Goal: Task Accomplishment & Management: Complete application form

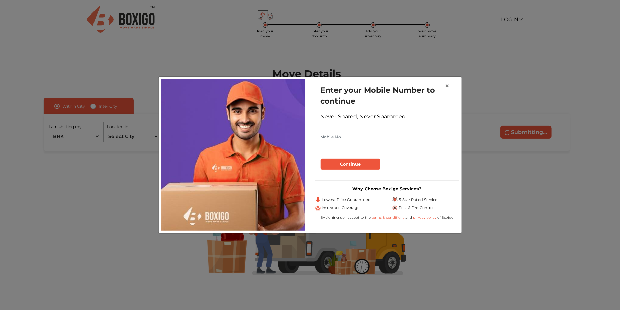
click at [369, 137] on input "text" at bounding box center [387, 137] width 133 height 11
click at [345, 137] on input "text" at bounding box center [387, 137] width 133 height 11
type input "7995910625"
click at [347, 164] on button "Continue" at bounding box center [351, 164] width 60 height 11
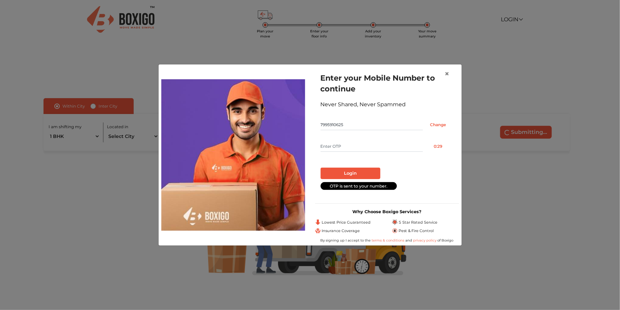
click at [351, 148] on input "text" at bounding box center [372, 146] width 102 height 11
type input "4139"
click at [365, 173] on button "Login" at bounding box center [351, 173] width 60 height 11
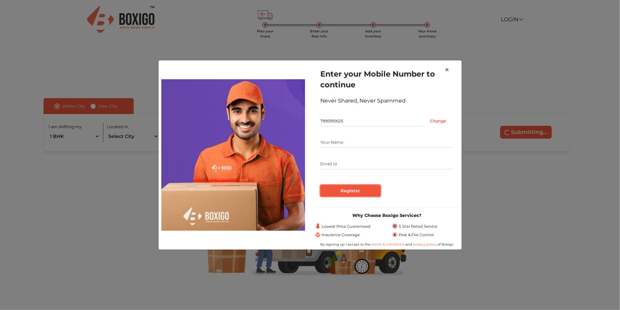
click at [363, 190] on input "Register" at bounding box center [351, 190] width 60 height 11
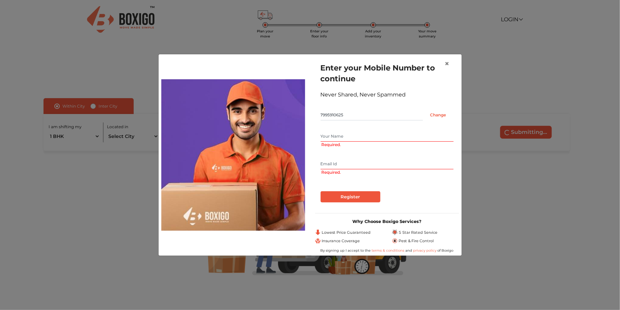
click at [356, 141] on input "text" at bounding box center [387, 136] width 133 height 11
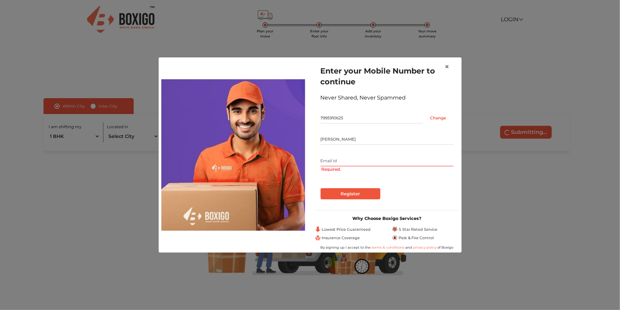
type input "Sarthak Mehta"
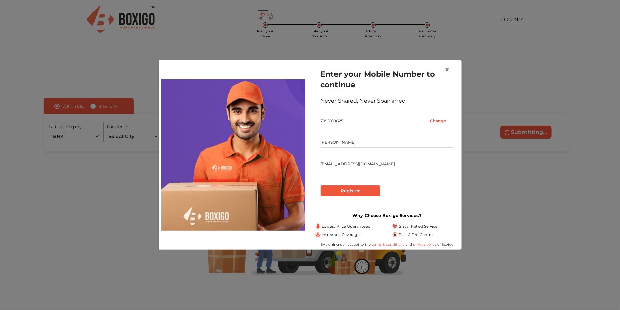
type input "thesarthakmehta@gmail.com"
click at [347, 190] on input "Register" at bounding box center [351, 190] width 60 height 11
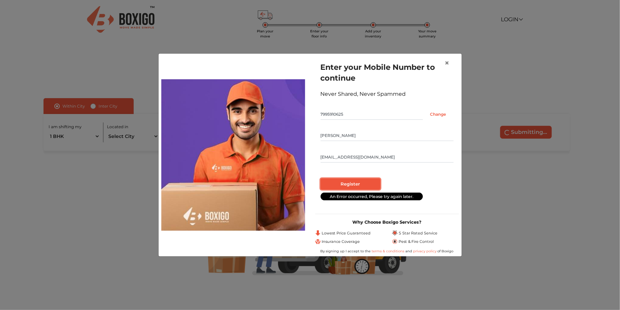
click at [361, 184] on input "Register" at bounding box center [351, 183] width 60 height 11
radio input "false"
radio input "true"
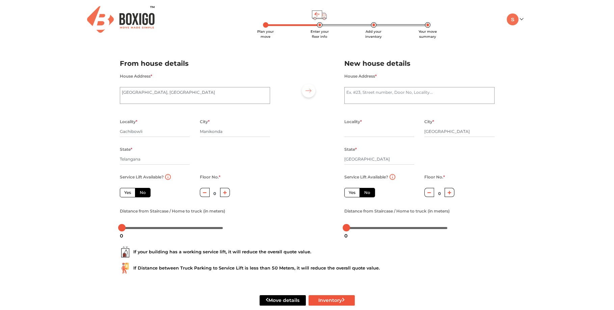
scroll to position [12, 0]
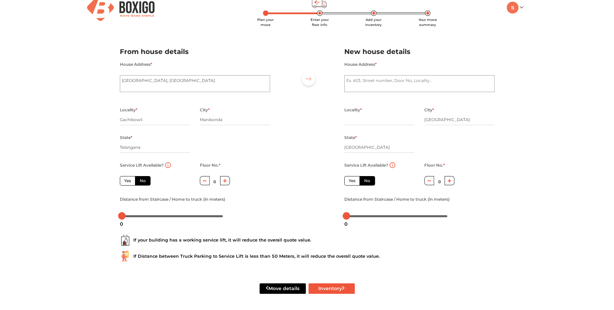
click at [125, 181] on label "Yes" at bounding box center [128, 180] width 16 height 9
click at [125, 181] on input "Yes" at bounding box center [126, 180] width 4 height 4
radio input "true"
drag, startPoint x: 122, startPoint y: 216, endPoint x: 117, endPoint y: 221, distance: 6.7
click at [117, 221] on body "Plan your move Enter your floor info Add your inventory Your move summary My Mo…" at bounding box center [307, 143] width 614 height 310
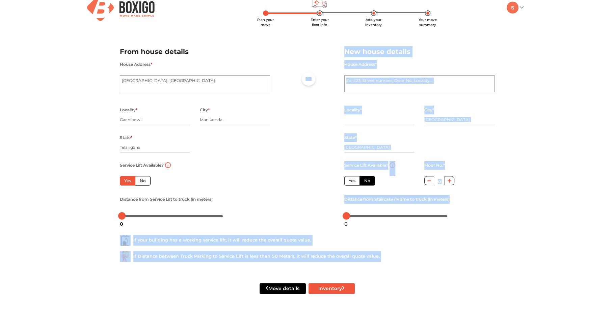
drag, startPoint x: 120, startPoint y: 218, endPoint x: 134, endPoint y: 217, distance: 13.5
click at [134, 217] on body "Plan your move Enter your floor info Add your inventory Your move summary My Mo…" at bounding box center [307, 143] width 614 height 310
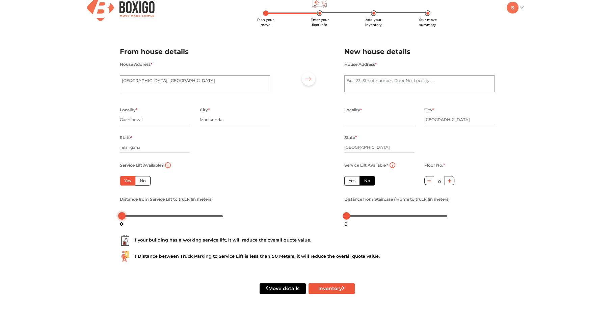
click at [147, 216] on div at bounding box center [172, 216] width 101 height 4
drag, startPoint x: 147, startPoint y: 216, endPoint x: 146, endPoint y: 240, distance: 23.3
click at [146, 240] on form "From house details House Address * Lanco Hills Apartment, Lanco Hills Residenti…" at bounding box center [307, 174] width 374 height 272
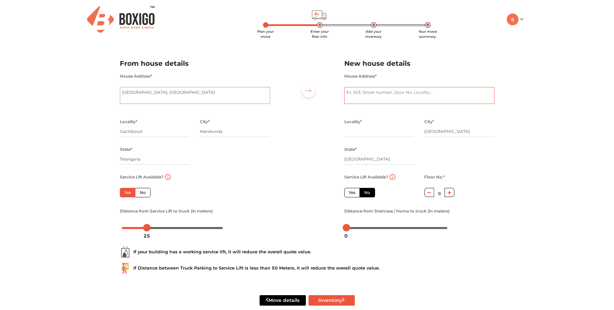
click at [378, 92] on textarea "House Address *" at bounding box center [419, 95] width 150 height 17
type textarea "Azad Nagar"
click at [368, 131] on input "text" at bounding box center [379, 131] width 70 height 11
type input "D"
type input "Street No 4"
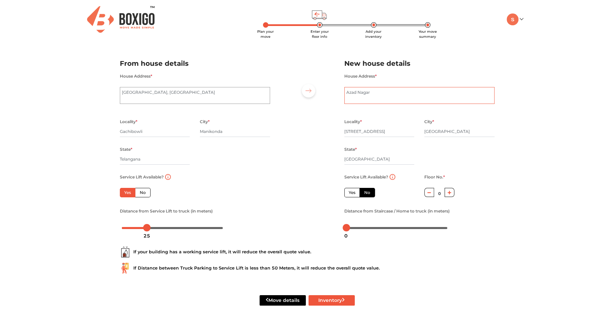
click at [345, 93] on textarea "Azad Nagar" at bounding box center [419, 95] width 150 height 17
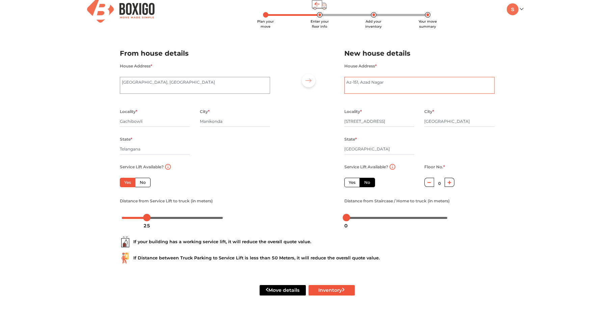
scroll to position [12, 0]
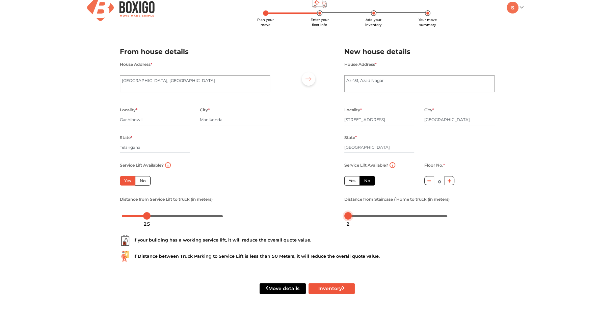
click at [349, 217] on div at bounding box center [347, 215] width 7 height 7
click at [333, 287] on button "Inventory" at bounding box center [331, 288] width 46 height 10
click at [377, 121] on input "Street No 4" at bounding box center [379, 119] width 70 height 11
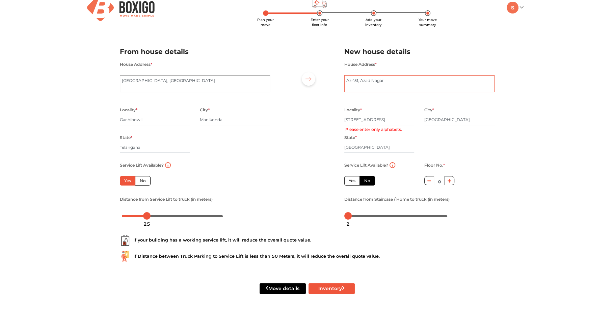
click at [384, 75] on textarea "Az-151, Azad Nagar" at bounding box center [419, 83] width 150 height 17
click at [385, 79] on textarea "Az-151, Azad Nagar" at bounding box center [419, 83] width 150 height 17
type textarea "Az-151, Azad Nagar, Street No 4"
drag, startPoint x: 378, startPoint y: 121, endPoint x: 328, endPoint y: 116, distance: 50.6
click at [328, 116] on div "From house details House Address * Lanco Hills Apartment, Lanco Hills Residenti…" at bounding box center [307, 131] width 385 height 186
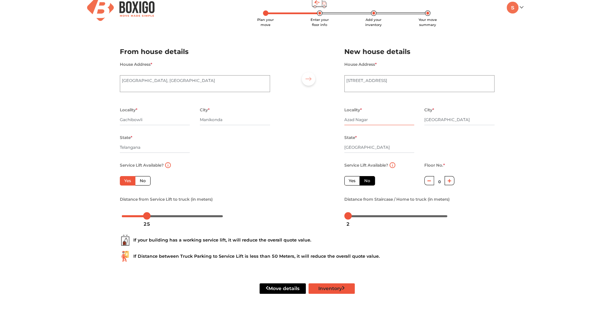
type input "Azad Nagar"
click at [326, 288] on button "Inventory" at bounding box center [331, 288] width 46 height 10
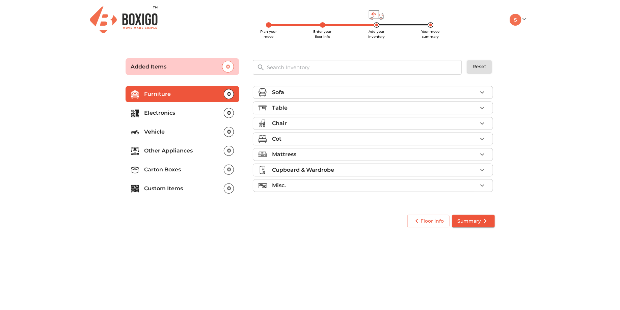
click at [210, 132] on p "Vehicle" at bounding box center [184, 132] width 80 height 8
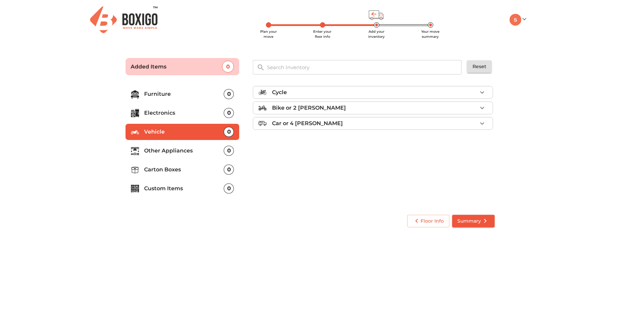
click at [394, 109] on div "Bike or 2 [PERSON_NAME]" at bounding box center [374, 108] width 205 height 8
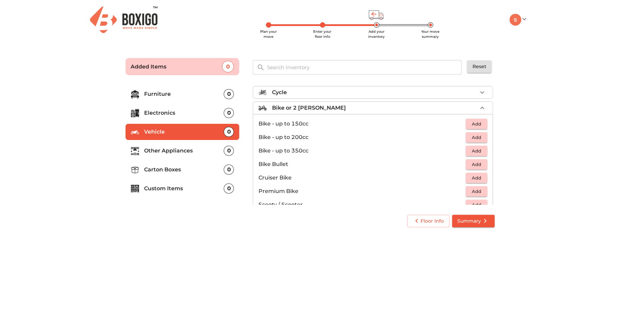
scroll to position [43, 0]
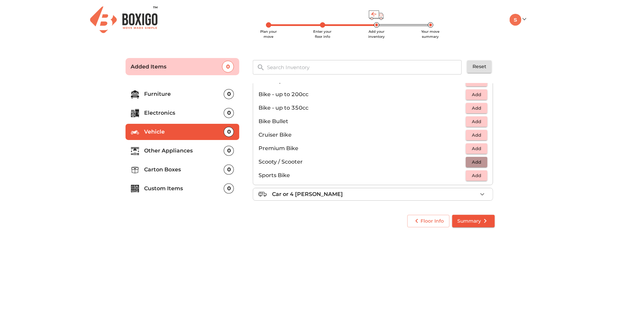
click at [473, 160] on span "Add" at bounding box center [476, 162] width 15 height 8
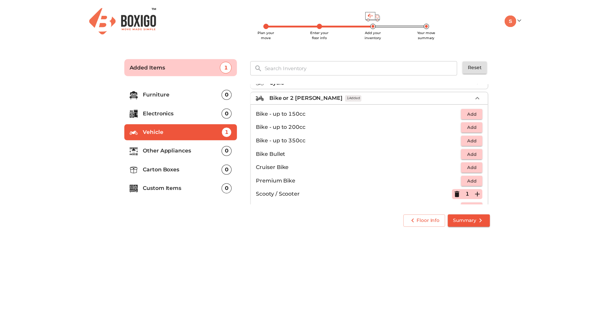
scroll to position [0, 0]
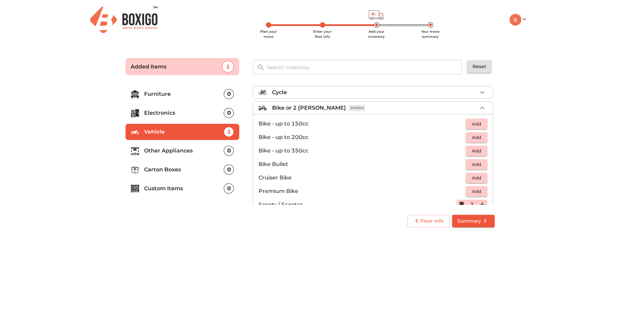
click at [190, 168] on p "Carton Boxes" at bounding box center [184, 170] width 80 height 8
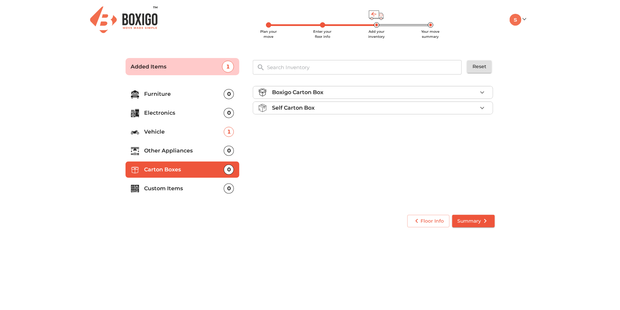
click at [324, 107] on div "Self Carton Box" at bounding box center [374, 108] width 205 height 8
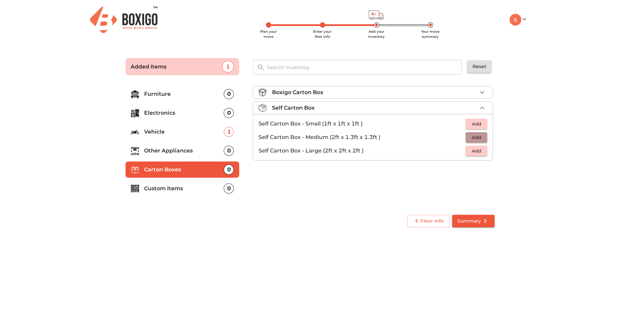
click at [474, 136] on span "Add" at bounding box center [476, 138] width 15 height 8
click at [193, 188] on p "Custom Items" at bounding box center [184, 189] width 80 height 8
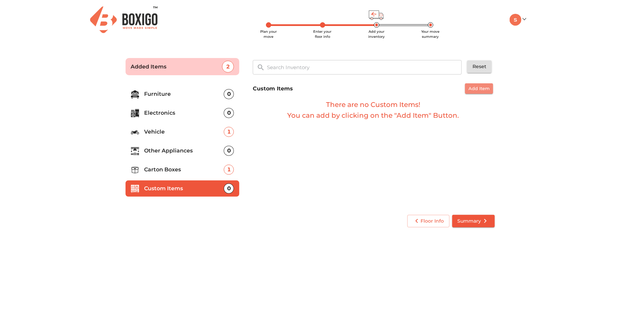
click at [471, 88] on span "Add Item" at bounding box center [478, 89] width 21 height 8
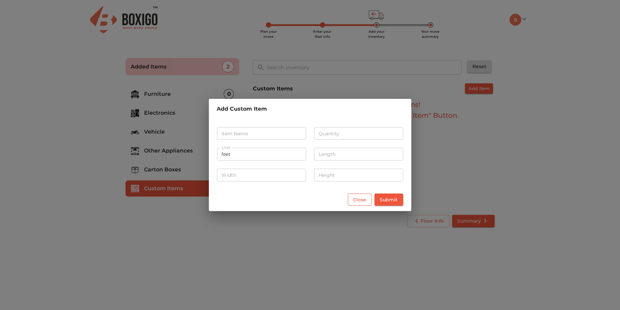
click at [364, 200] on span "Close" at bounding box center [359, 200] width 13 height 8
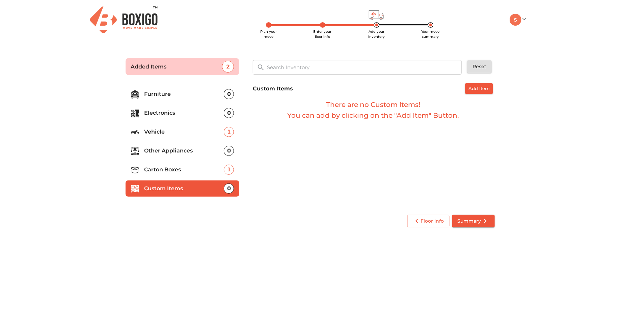
click at [189, 168] on p "Carton Boxes" at bounding box center [184, 170] width 80 height 8
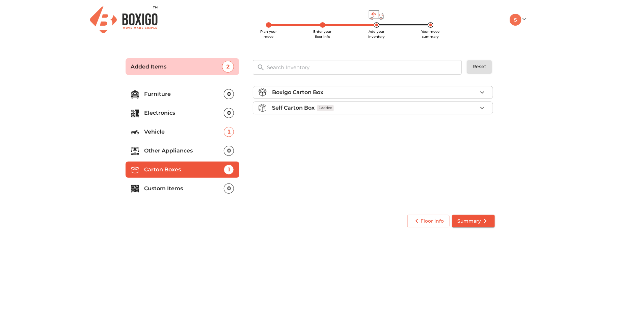
click at [473, 219] on span "Summary" at bounding box center [473, 221] width 32 height 8
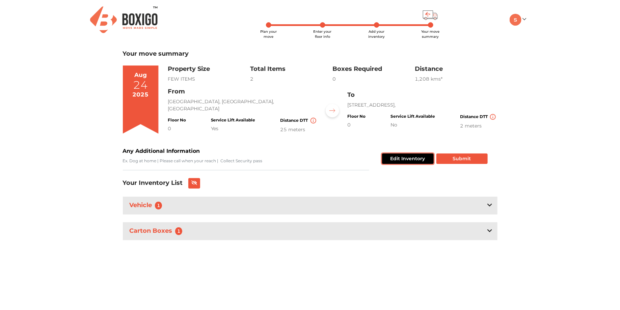
click at [397, 157] on button "Edit Inventory" at bounding box center [408, 159] width 52 height 10
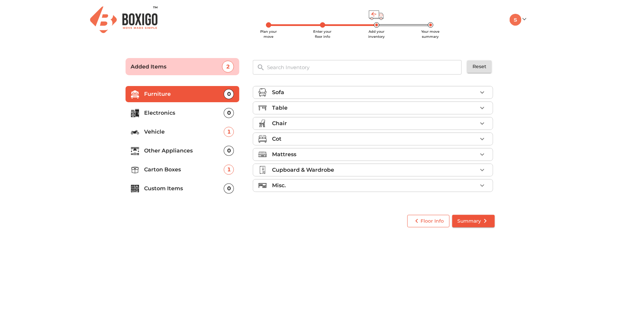
click at [425, 223] on span "Floor Info" at bounding box center [428, 221] width 31 height 8
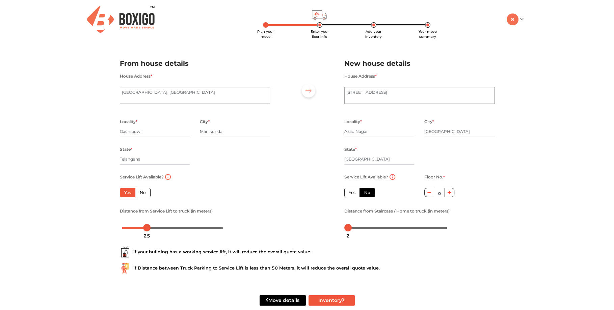
scroll to position [12, 0]
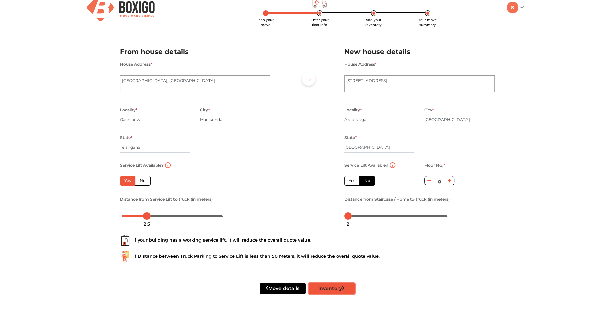
click at [334, 289] on button "Inventory" at bounding box center [331, 288] width 46 height 10
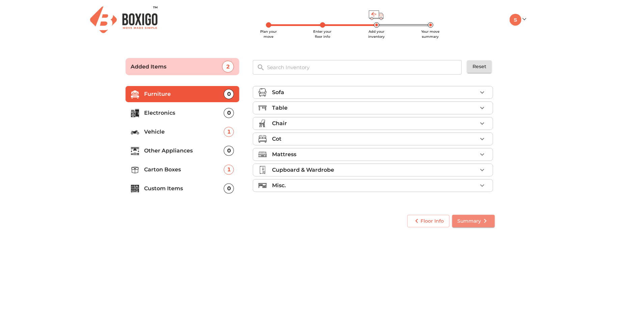
click at [465, 226] on button "Summary" at bounding box center [473, 221] width 43 height 12
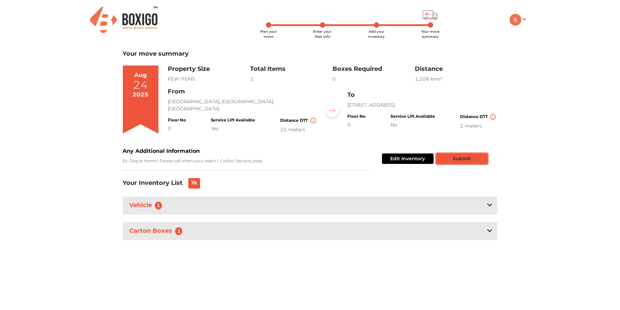
click at [462, 162] on button "Submit" at bounding box center [461, 159] width 51 height 10
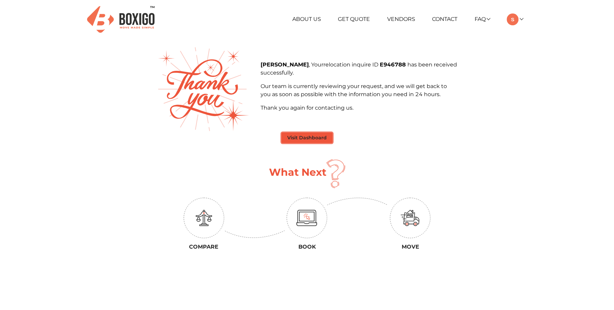
click at [323, 139] on button "Visit Dashboard" at bounding box center [306, 138] width 51 height 10
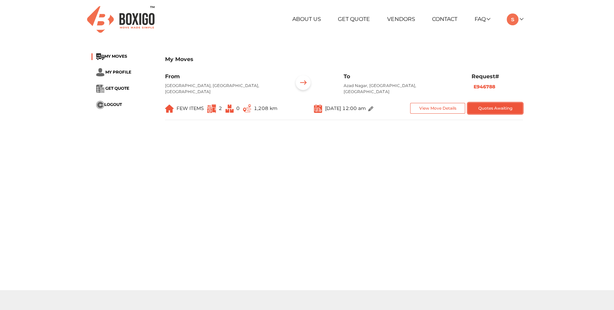
click at [490, 112] on button "Quotes Awaiting" at bounding box center [495, 108] width 55 height 11
click at [485, 108] on button "Quotes Awaiting" at bounding box center [495, 108] width 55 height 11
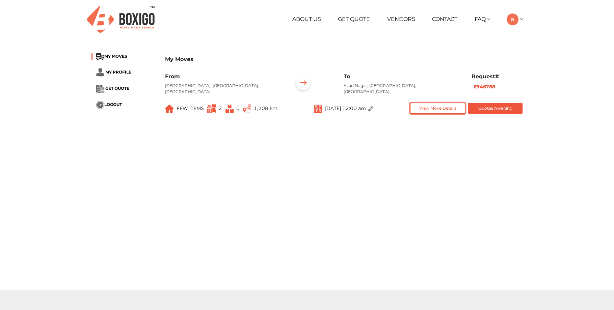
click at [451, 110] on button "View Move Details" at bounding box center [437, 108] width 55 height 11
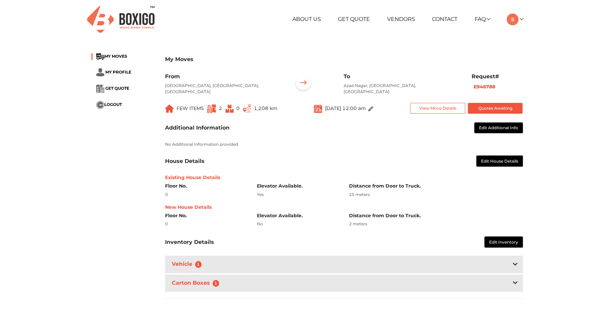
click at [187, 187] on h6 "Floor No." at bounding box center [206, 186] width 82 height 6
